Goal: Navigation & Orientation: Find specific page/section

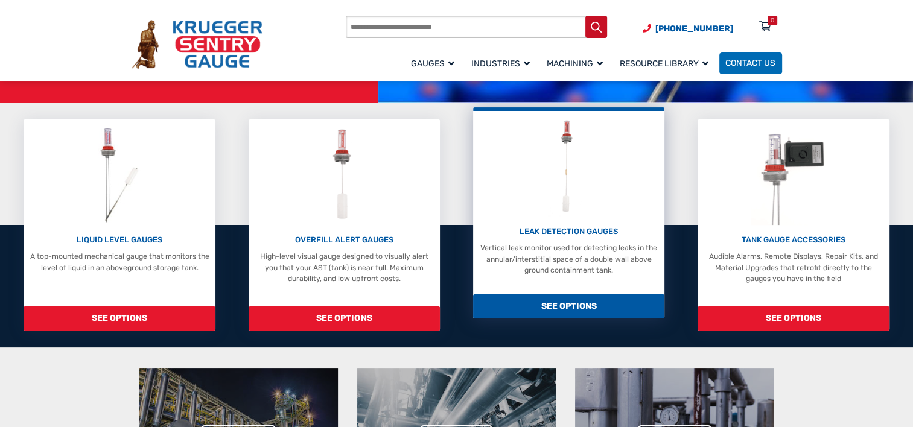
scroll to position [181, 0]
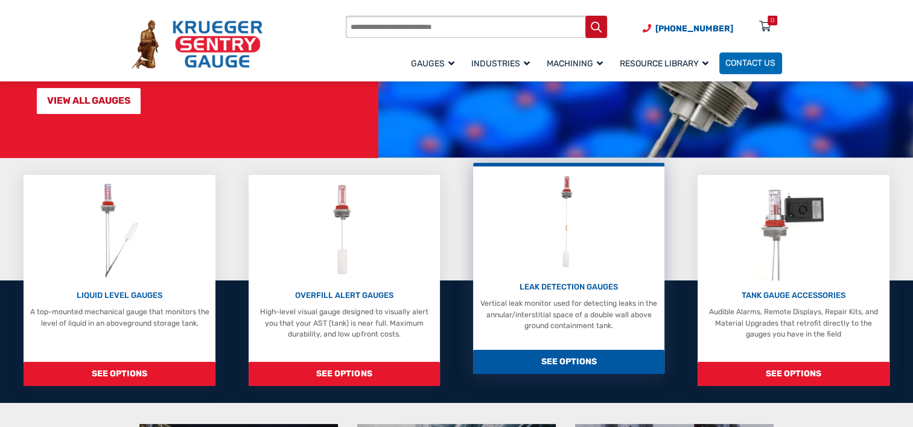
click at [565, 208] on img at bounding box center [569, 222] width 42 height 100
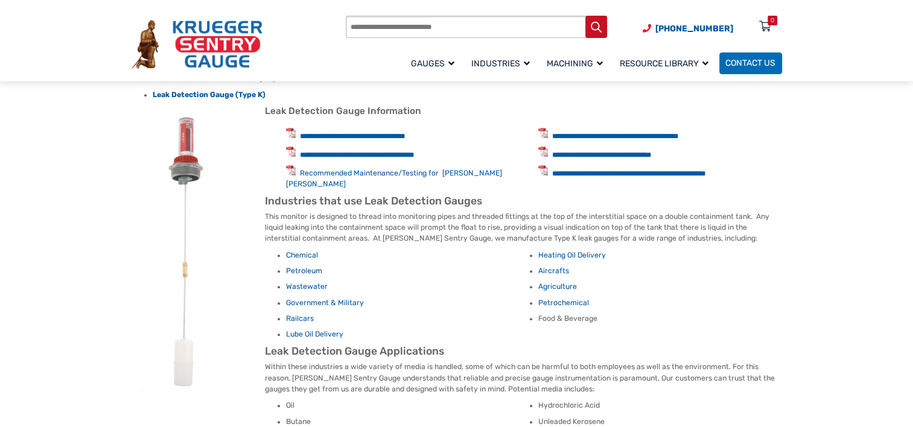
scroll to position [543, 0]
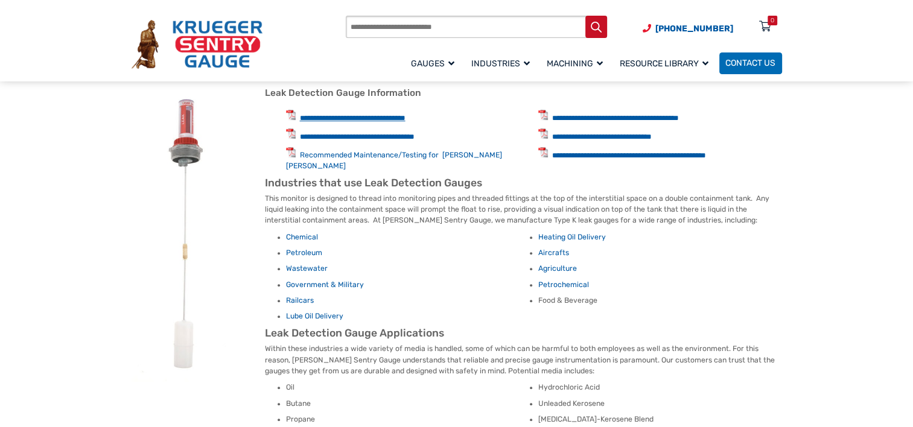
click at [374, 114] on link "**********" at bounding box center [353, 118] width 106 height 8
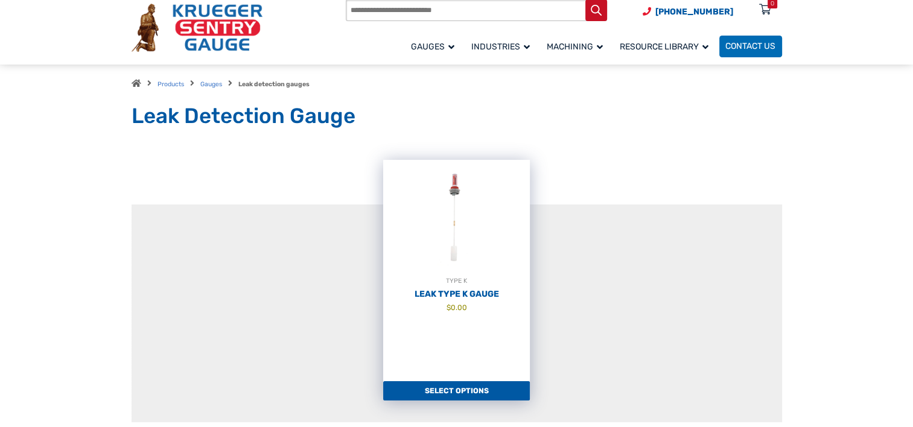
scroll to position [0, 0]
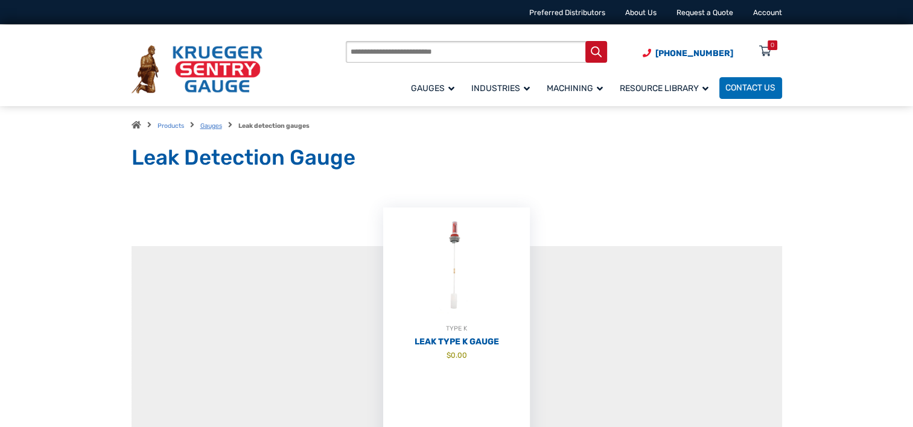
click at [200, 124] on link "Gauges" at bounding box center [211, 126] width 22 height 8
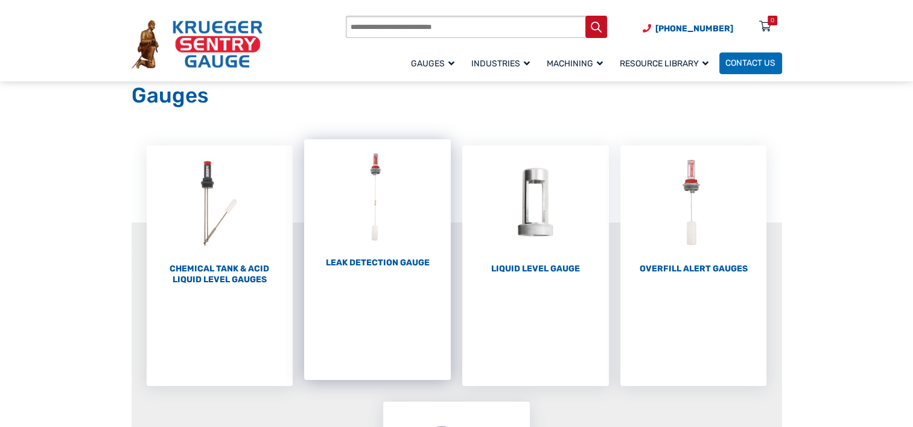
scroll to position [60, 0]
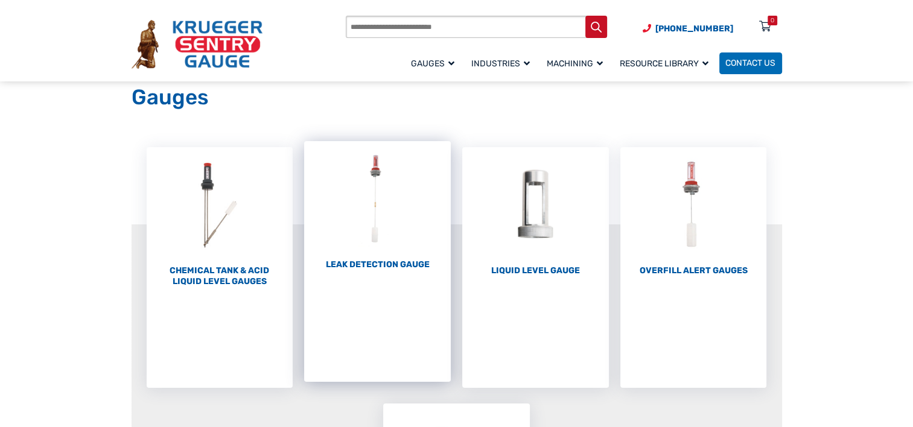
click at [367, 263] on h2 "Leak Detection Gauge (1)" at bounding box center [377, 264] width 147 height 11
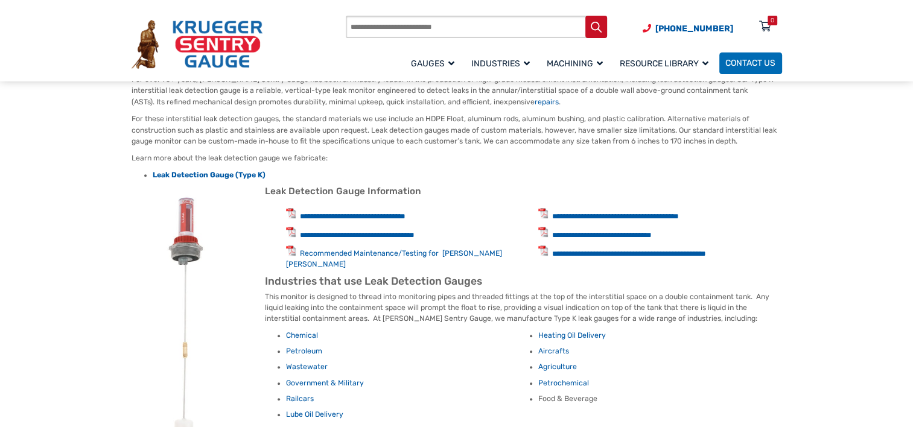
scroll to position [422, 0]
